Goal: Check status: Check status

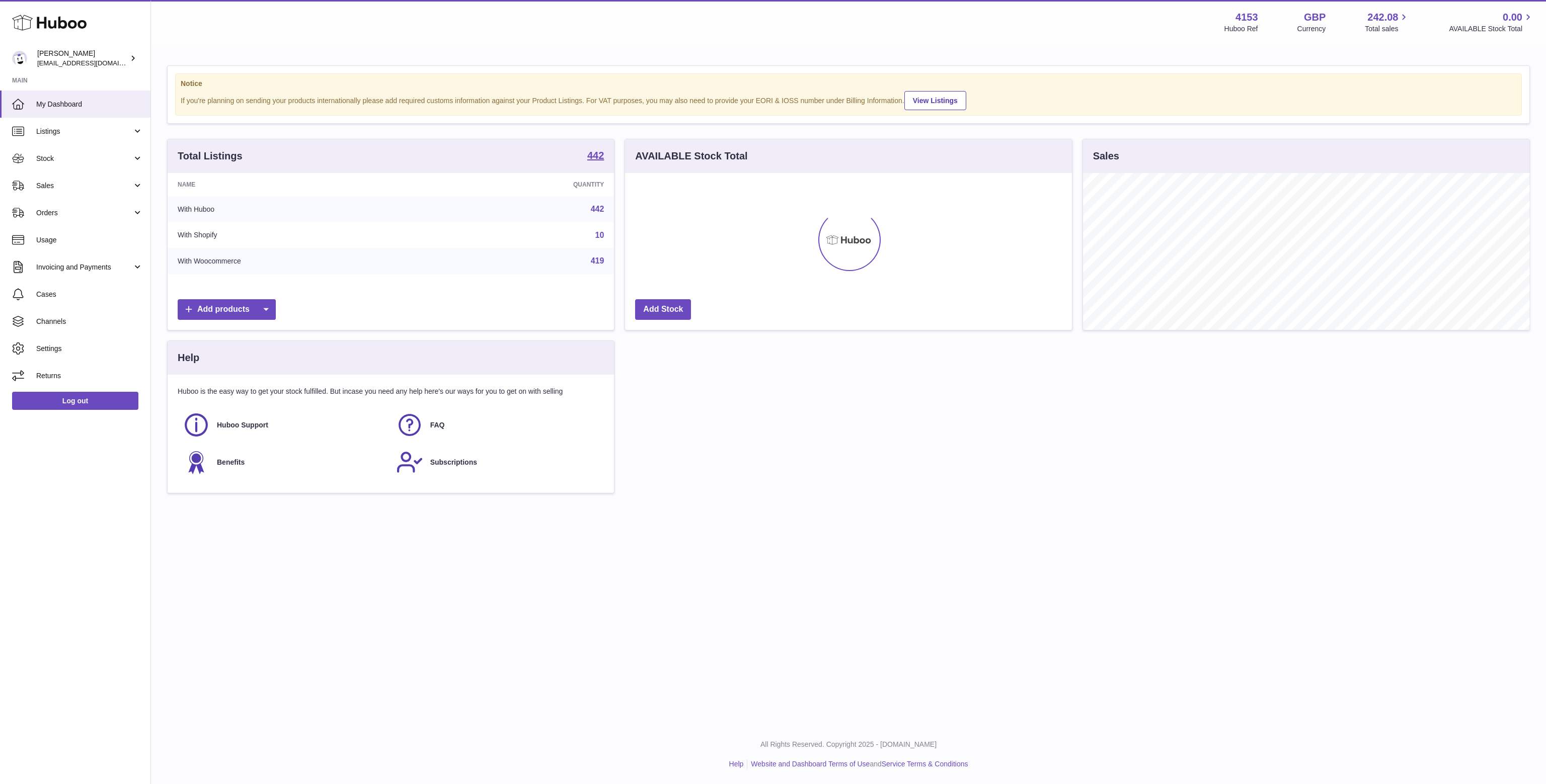
scroll to position [157, 447]
click at [52, 164] on link "Stock" at bounding box center [75, 158] width 151 height 27
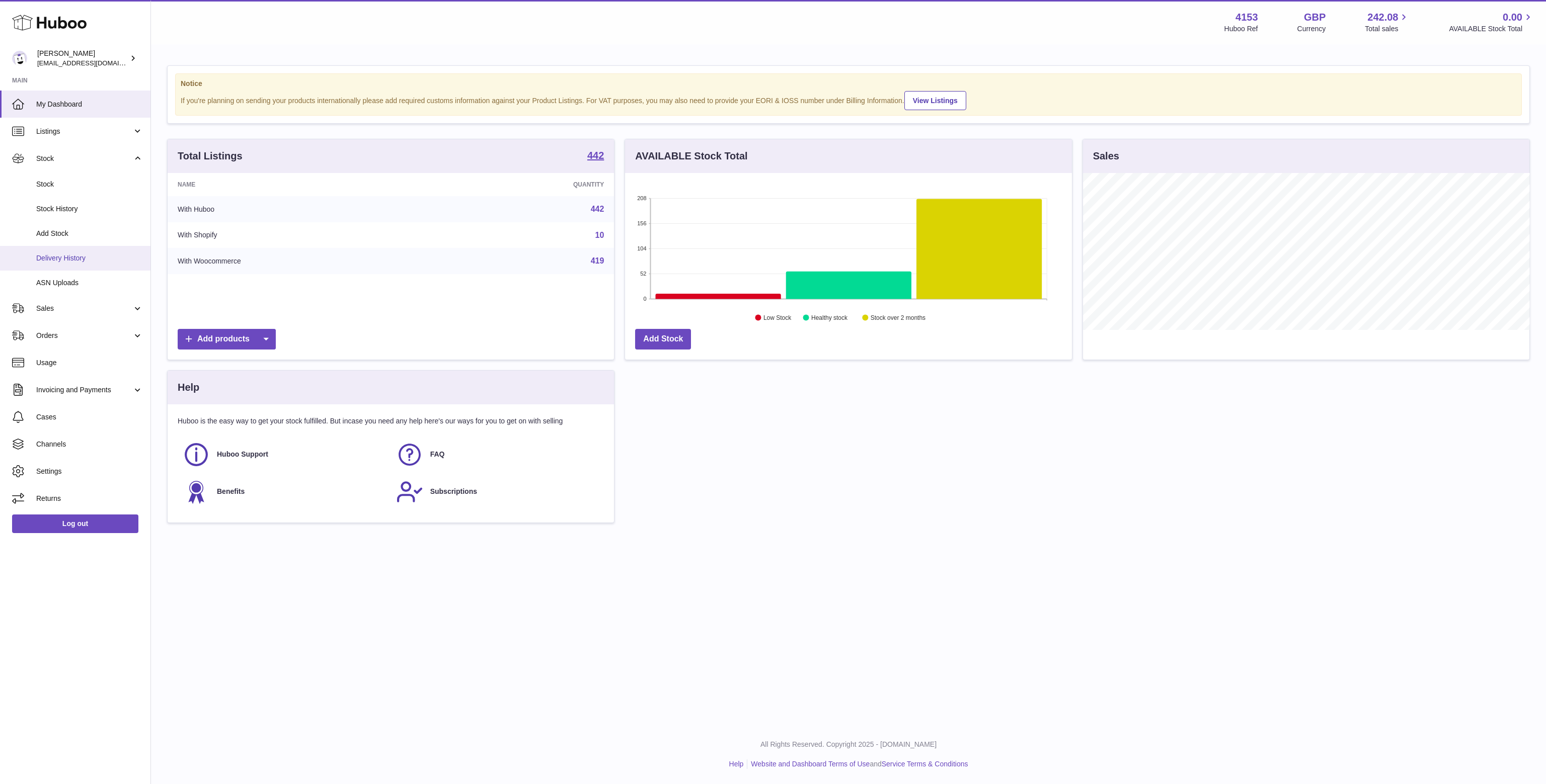
click at [69, 259] on span "Delivery History" at bounding box center [89, 259] width 107 height 10
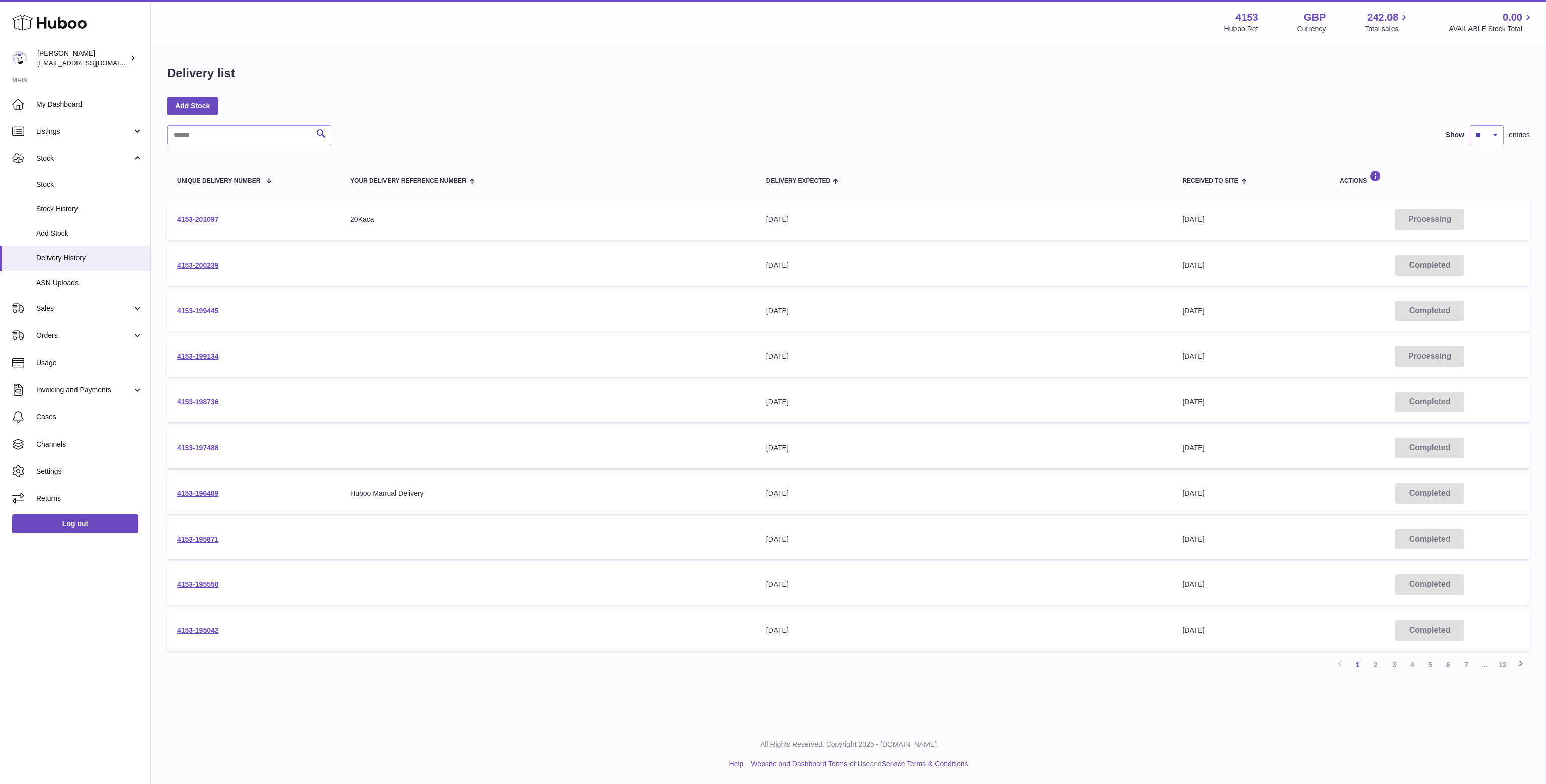
click at [206, 217] on link "4153-201097" at bounding box center [198, 219] width 42 height 8
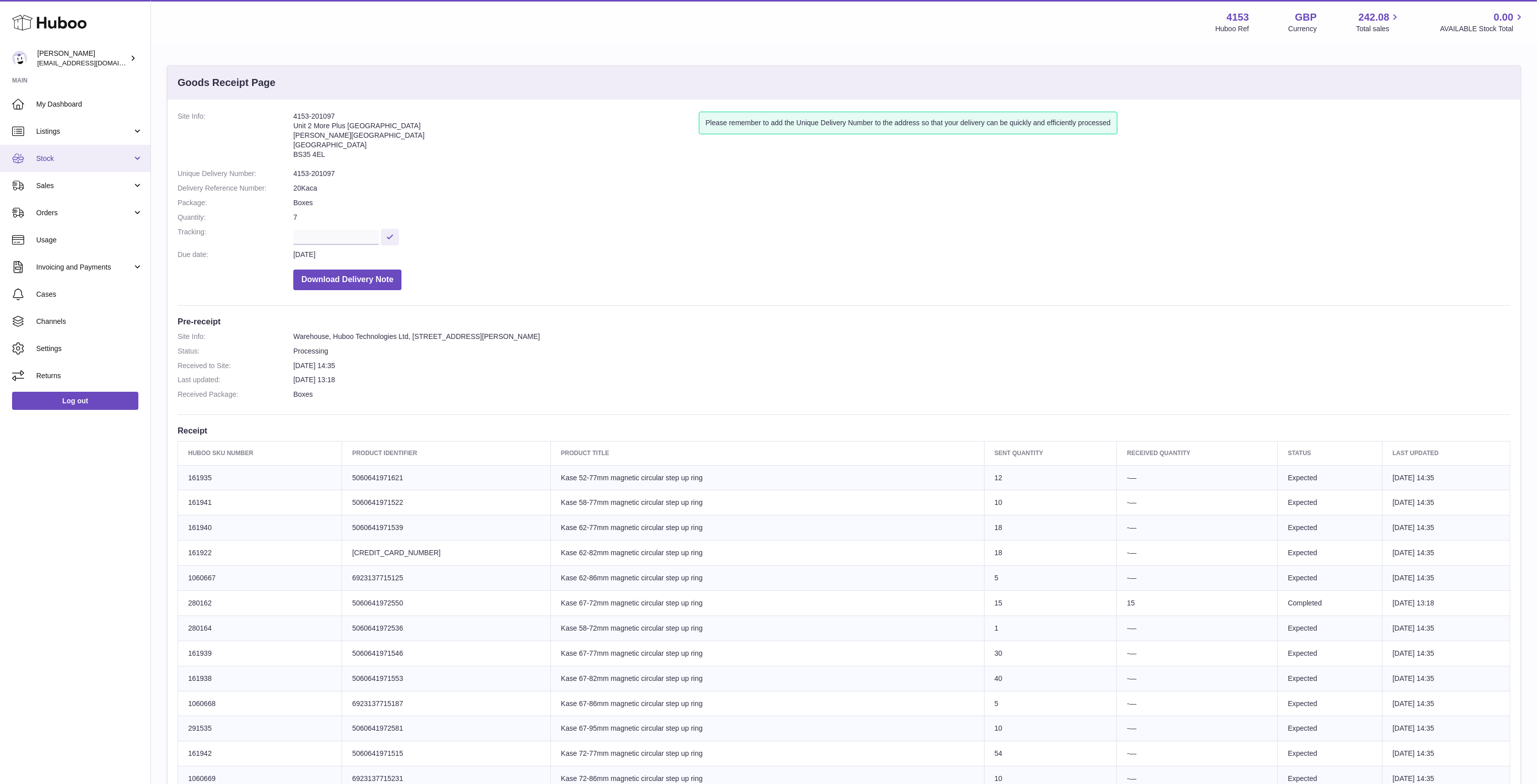
click at [61, 151] on link "Stock" at bounding box center [75, 158] width 151 height 27
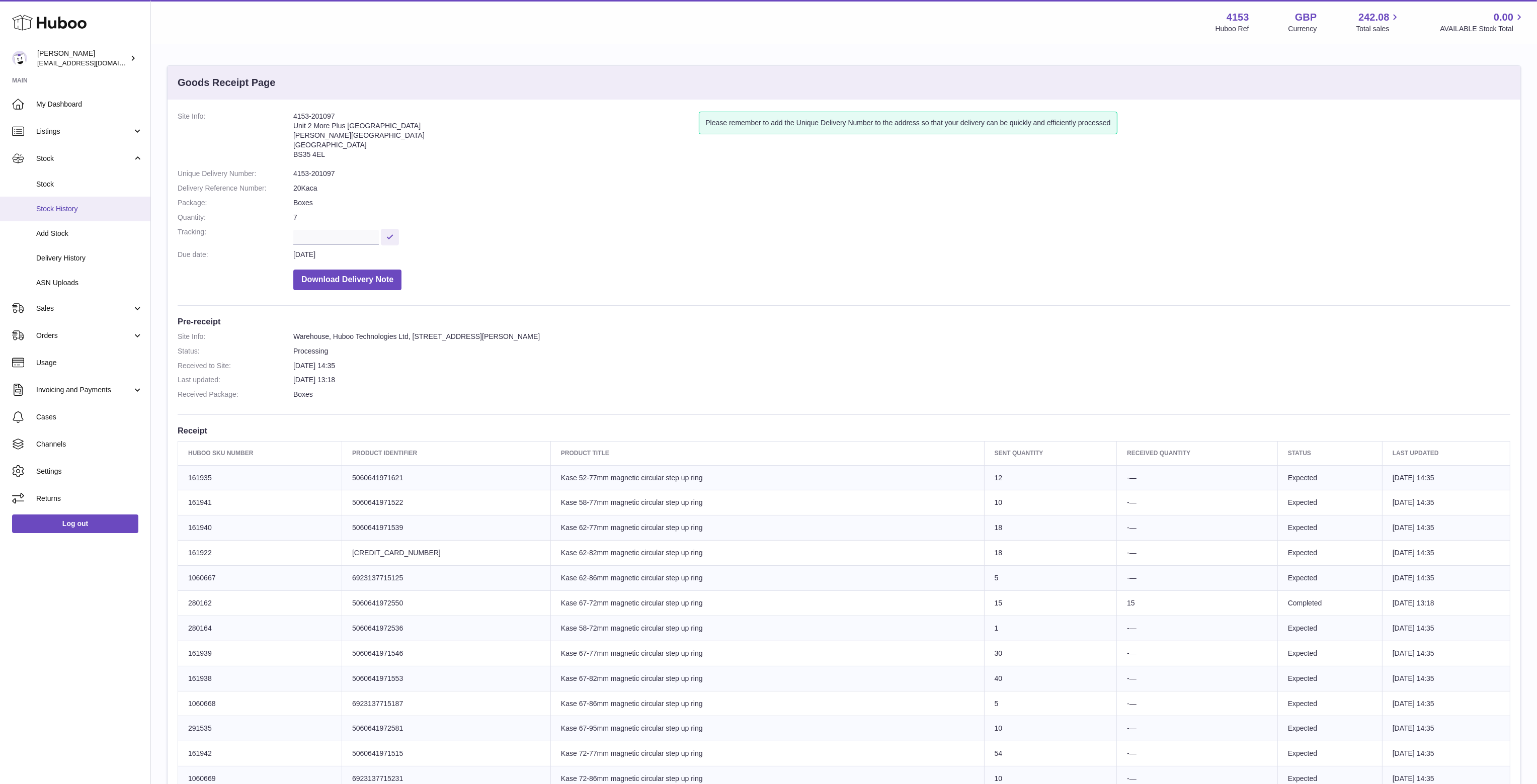
click at [62, 208] on span "Stock History" at bounding box center [89, 209] width 107 height 10
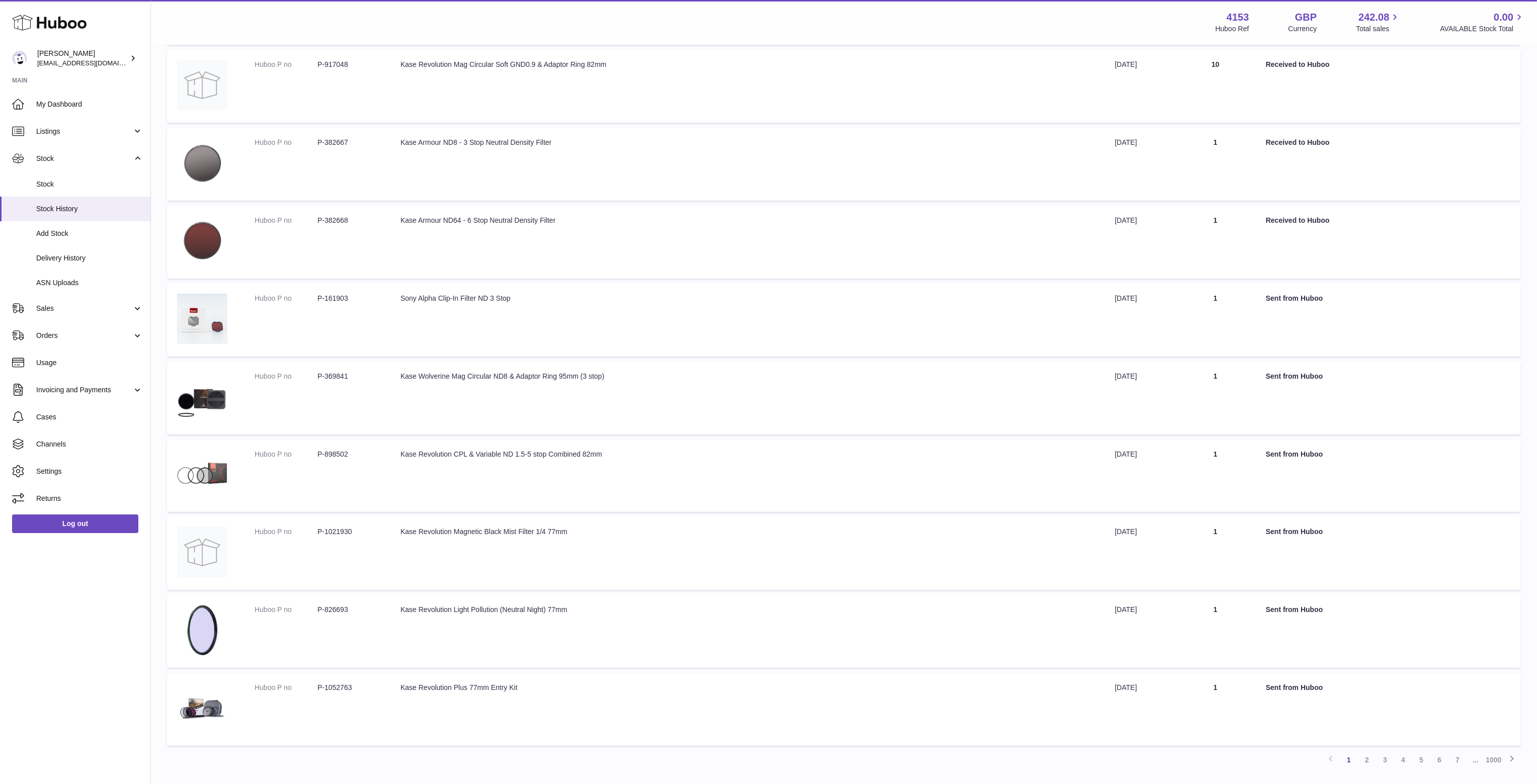
scroll to position [283, 0]
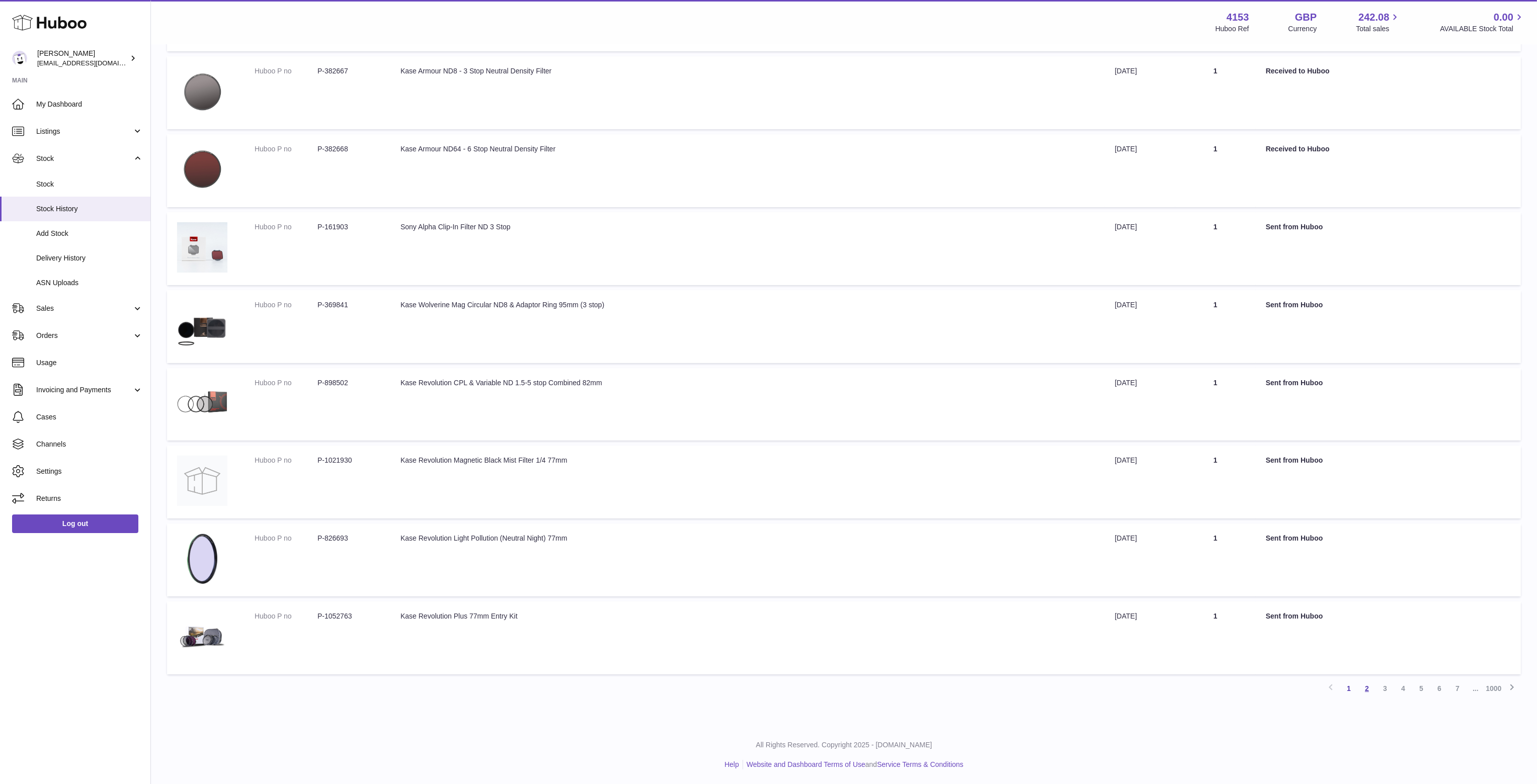
click at [1364, 687] on link "2" at bounding box center [1367, 689] width 18 height 18
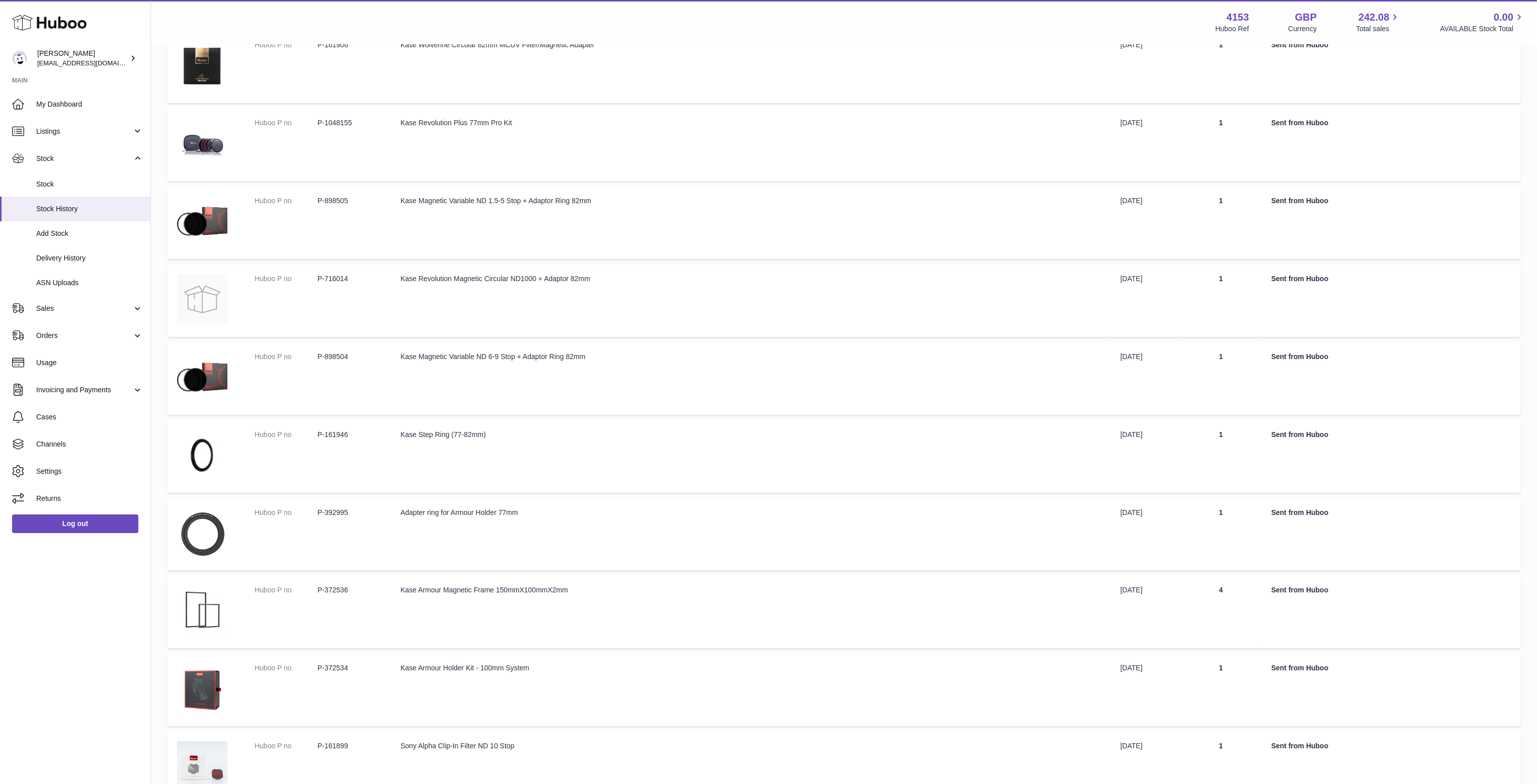
scroll to position [283, 0]
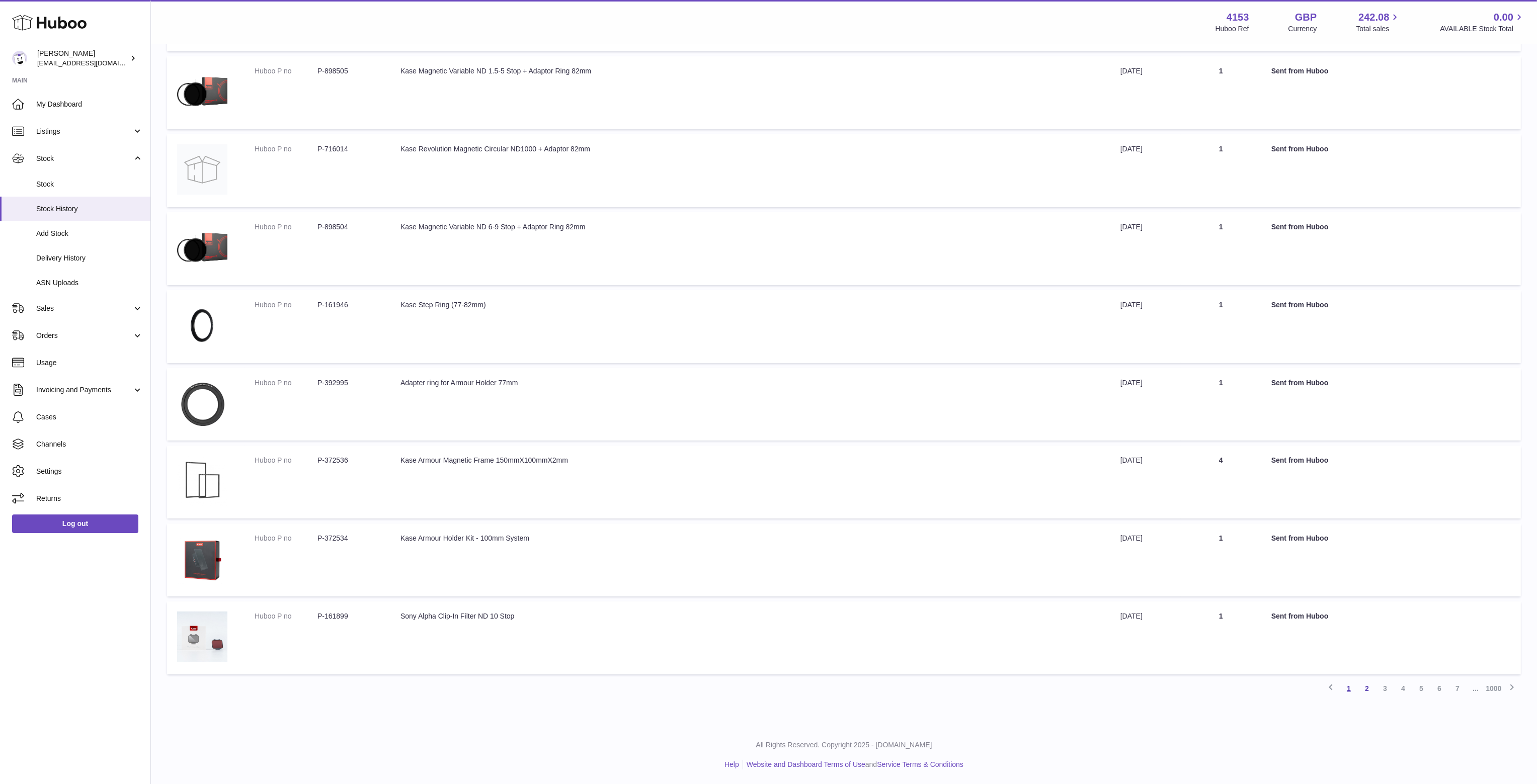
click at [1350, 690] on link "1" at bounding box center [1349, 689] width 18 height 18
